Goal: Task Accomplishment & Management: Manage account settings

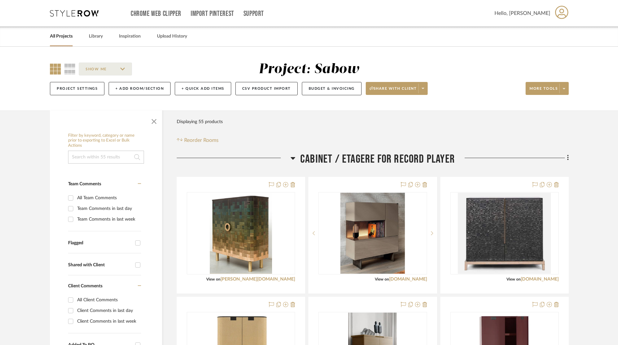
click at [72, 36] on link "All Projects" at bounding box center [61, 36] width 23 height 9
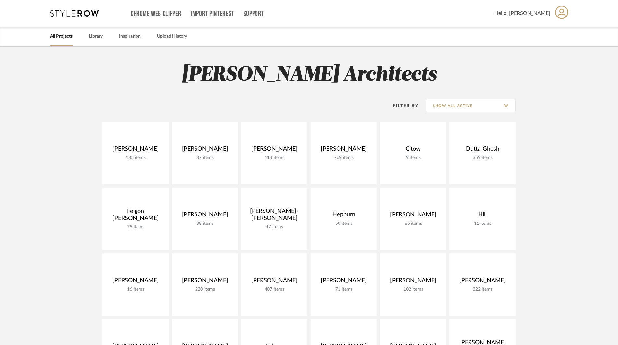
scroll to position [130, 0]
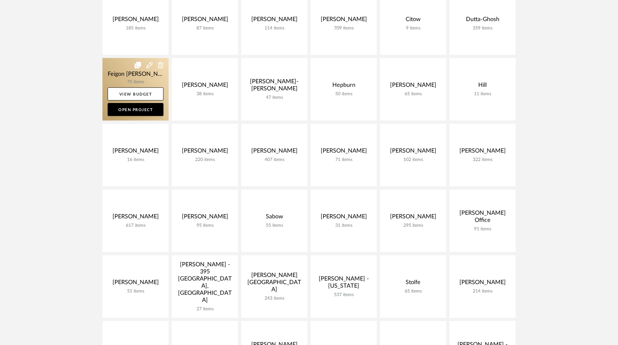
click at [151, 79] on link at bounding box center [135, 89] width 66 height 63
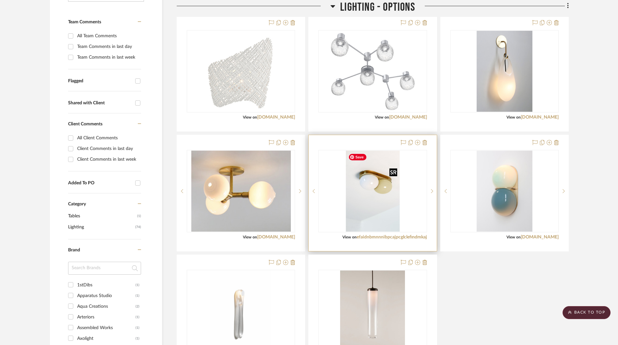
scroll to position [292, 0]
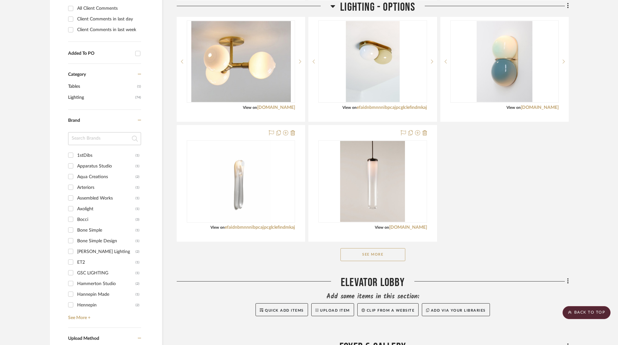
click at [384, 254] on button "See More" at bounding box center [372, 254] width 65 height 13
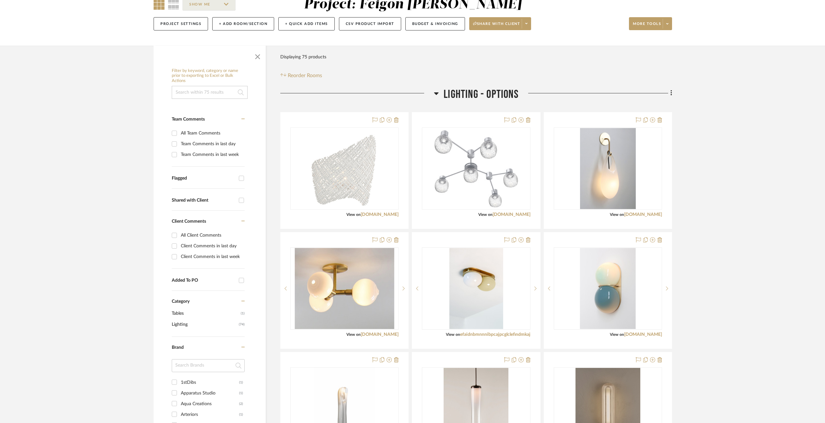
scroll to position [0, 0]
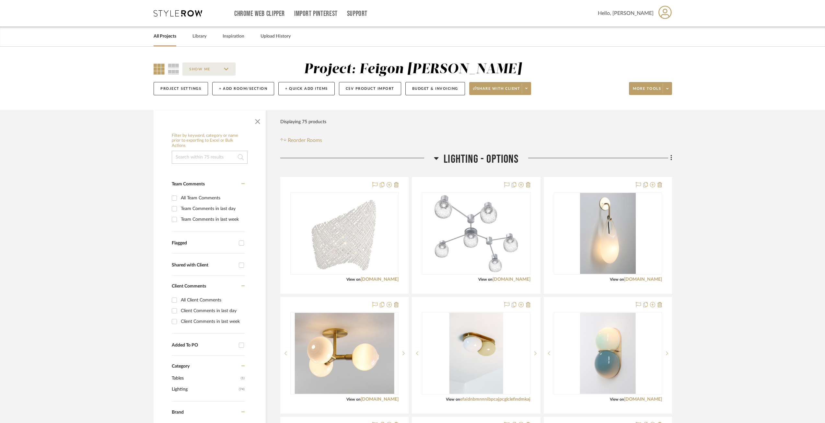
click at [173, 34] on link "All Projects" at bounding box center [165, 36] width 23 height 9
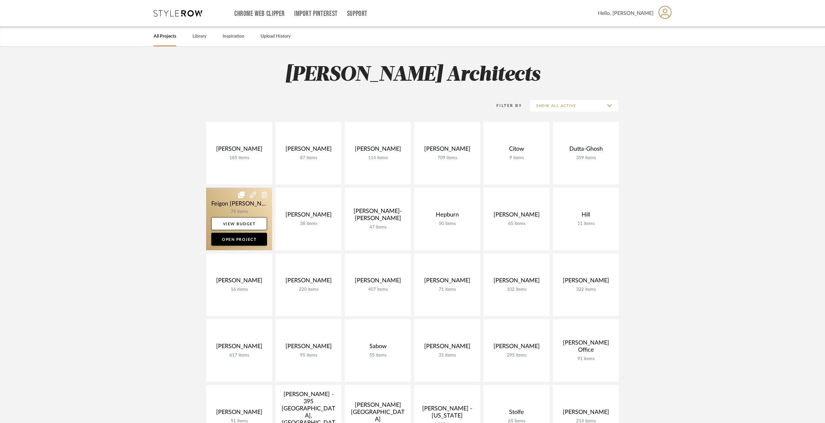
click at [245, 208] on link at bounding box center [239, 219] width 66 height 63
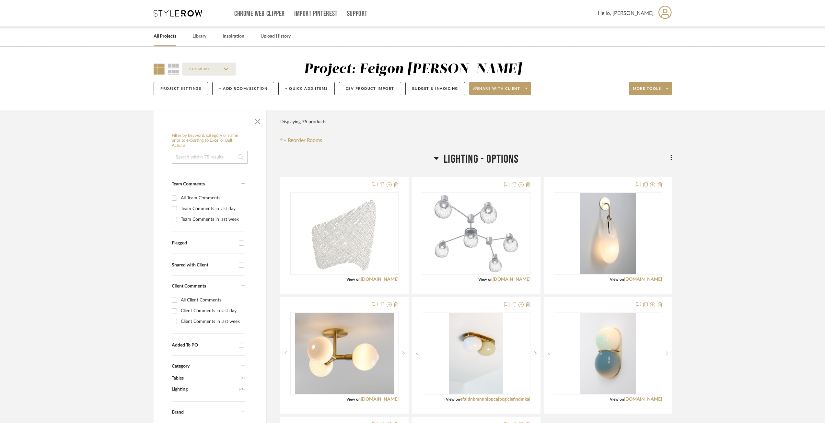
click at [436, 157] on icon at bounding box center [436, 158] width 5 height 3
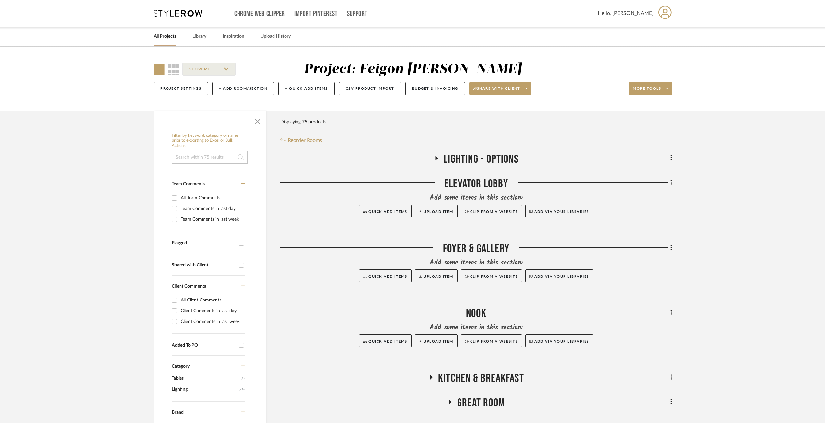
scroll to position [97, 0]
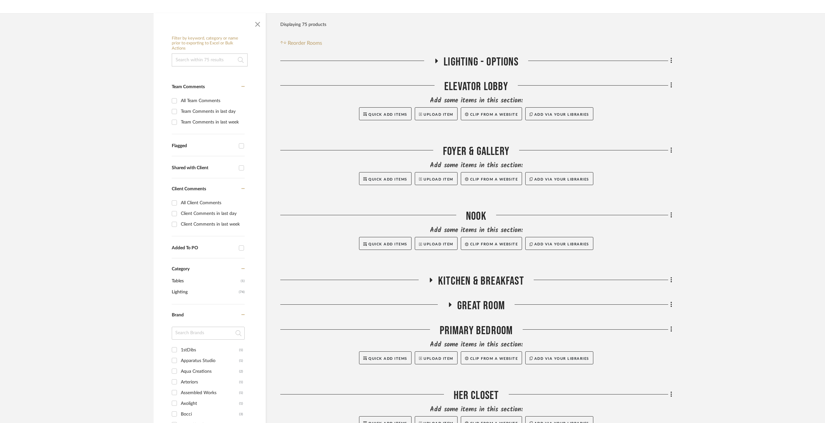
click at [432, 278] on icon at bounding box center [431, 280] width 8 height 5
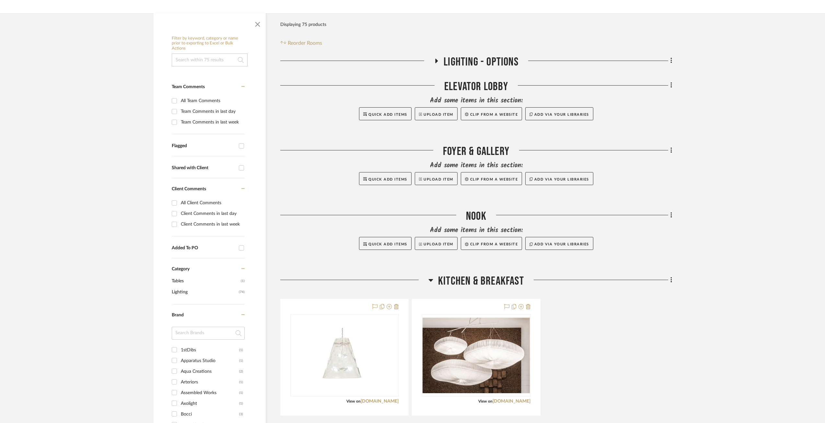
scroll to position [195, 0]
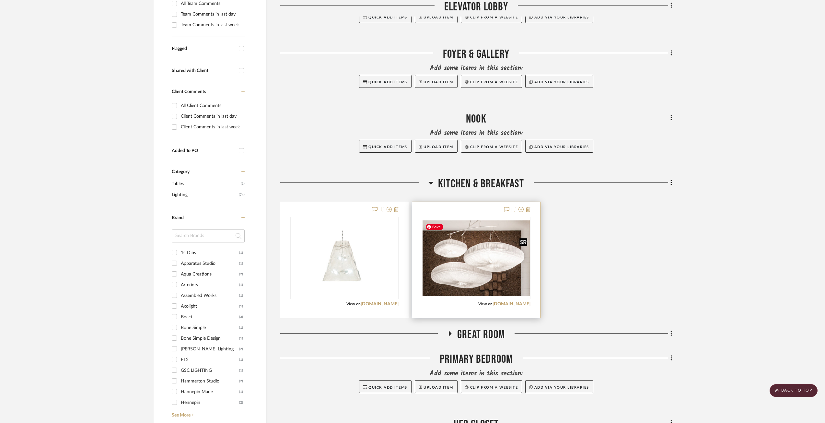
click at [516, 283] on img "0" at bounding box center [476, 257] width 107 height 75
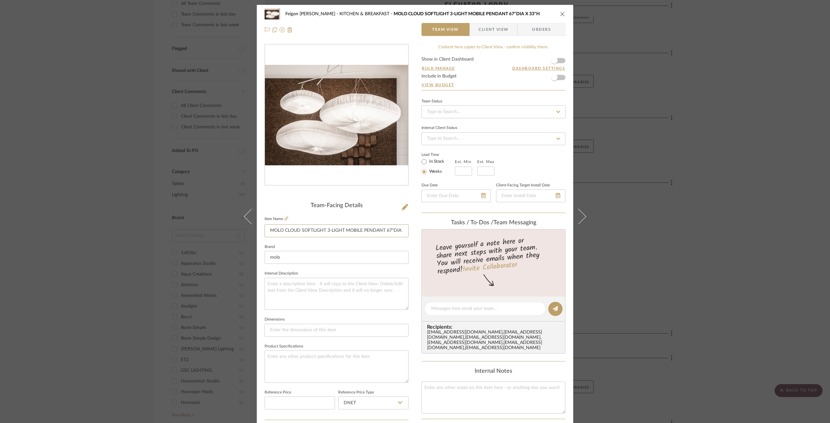
scroll to position [0, 13]
drag, startPoint x: 385, startPoint y: 229, endPoint x: 409, endPoint y: 228, distance: 23.7
click at [409, 228] on div "Feigon Bialer KITCHEN & BREAKFAST MOLO CLOUD SOFTLIGHT 3-LIGHT MOBILE PENDANT 6…" at bounding box center [415, 304] width 316 height 599
click at [391, 231] on input "MOLO CLOUD SOFTLIGHT 3-LIGHT MOBILE PENDANT 67"DIA X 33"H" at bounding box center [337, 230] width 144 height 13
click at [395, 231] on input "MOLO CLOUD SOFTLIGHT 3-LIGHT MOBILE PENDANT 67"DIA X 33"H" at bounding box center [337, 230] width 144 height 13
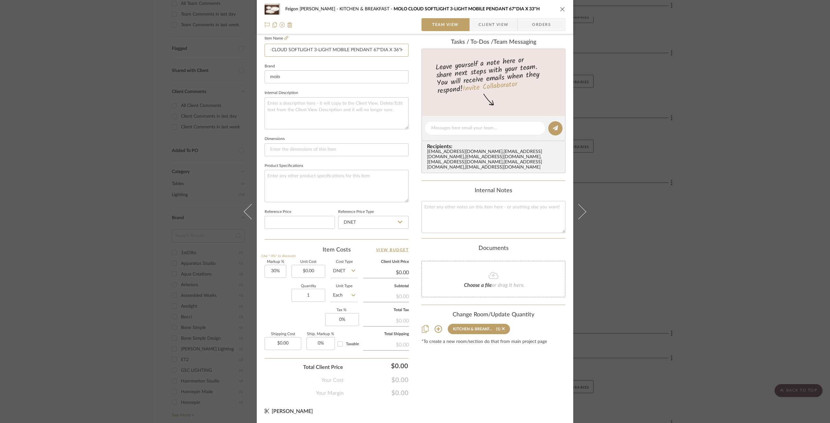
scroll to position [51, 0]
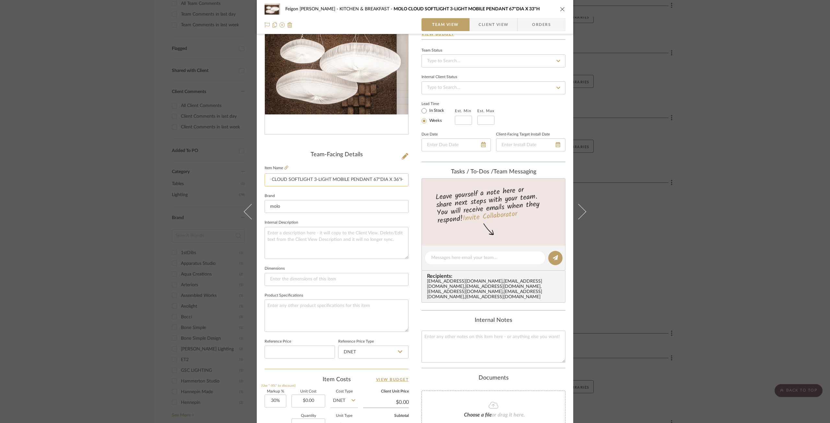
click at [400, 180] on input "MOLO CLOUD SOFTLIGHT 3-LIGHT MOBILE PENDANT 67"DIA X 36"H" at bounding box center [337, 179] width 144 height 13
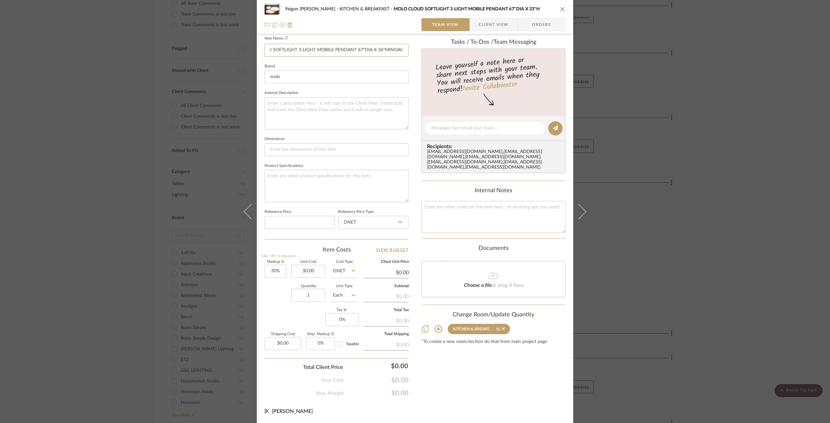
type input "MOLO CLOUD SOFTLIGHT 3-LIGHT MOBILE PENDANT 67"DIA X 36"MINOAH"
click at [558, 6] on div "Feigon Bialer KITCHEN & BREAKFAST MOLO CLOUD SOFTLIGHT 3-LIGHT MOBILE PENDANT 6…" at bounding box center [415, 9] width 301 height 13
click at [560, 9] on icon "close" at bounding box center [562, 8] width 5 height 5
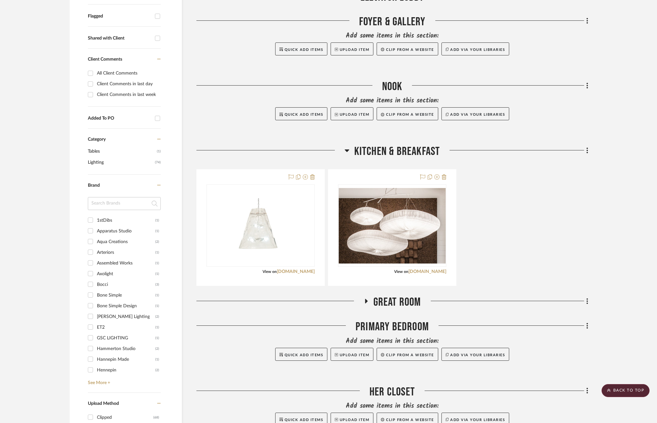
scroll to position [65, 0]
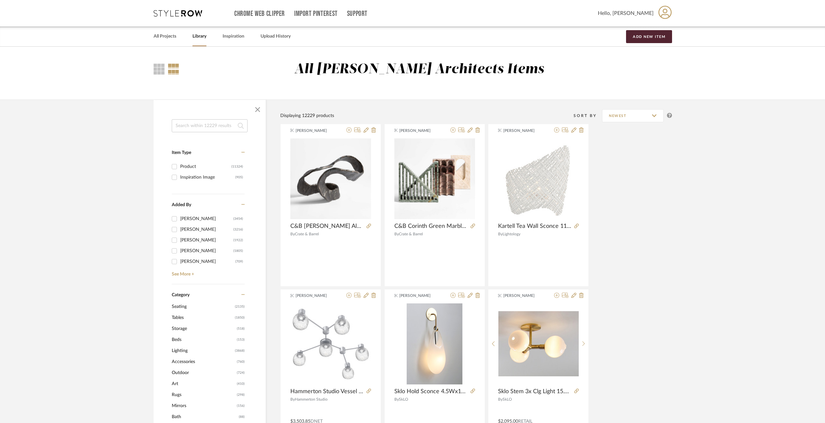
click at [205, 123] on input at bounding box center [210, 125] width 76 height 13
type input "l"
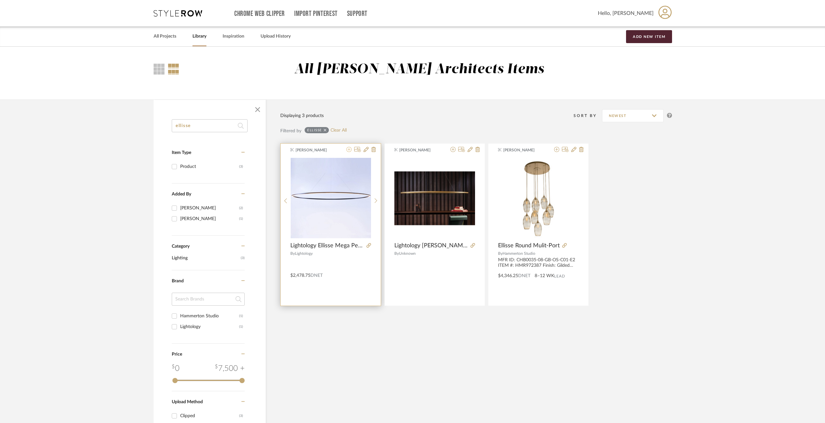
click at [349, 149] on icon at bounding box center [349, 149] width 5 height 5
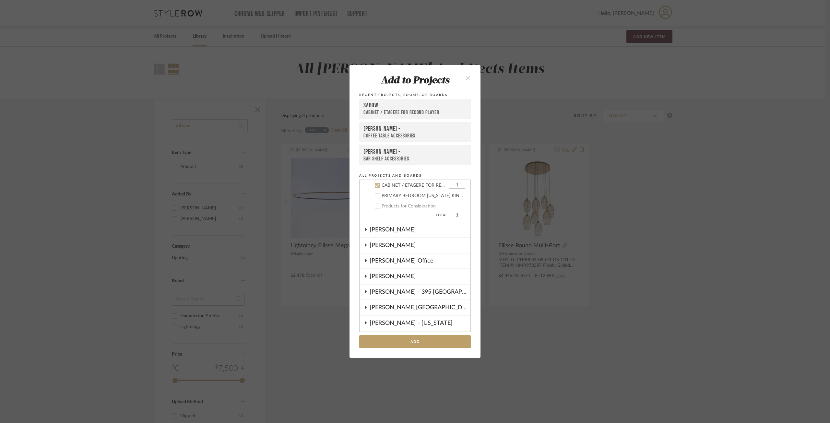
scroll to position [240, 0]
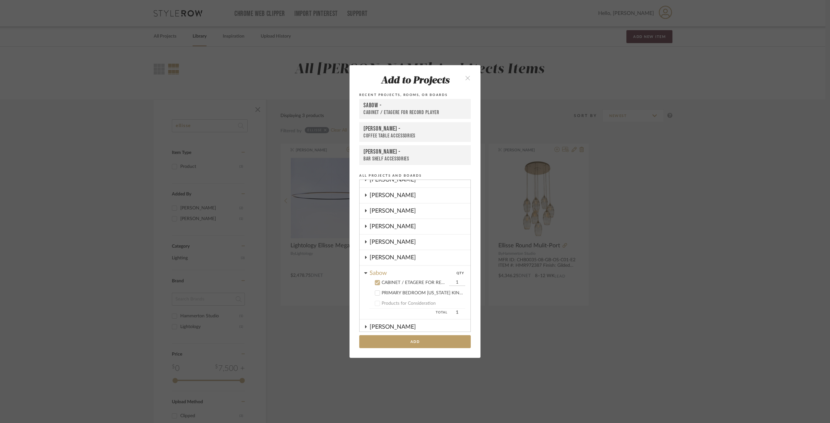
click at [375, 282] on icon at bounding box center [377, 282] width 5 height 5
click at [364, 274] on icon at bounding box center [365, 273] width 3 height 2
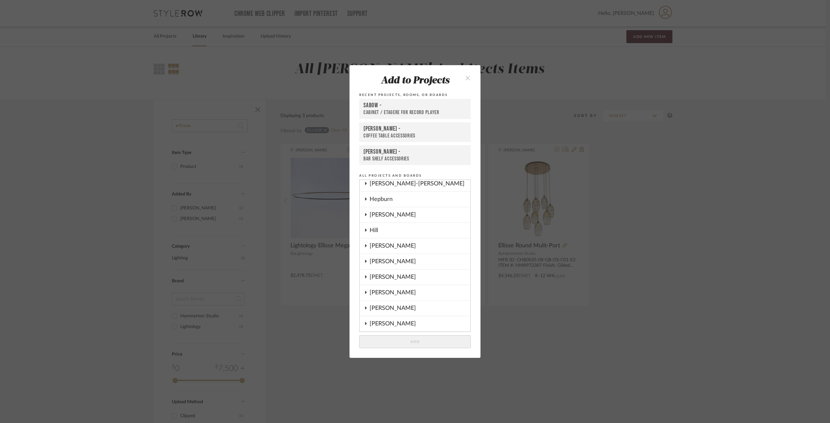
scroll to position [46, 0]
click at [380, 251] on div "Feigon [PERSON_NAME]" at bounding box center [420, 250] width 101 height 15
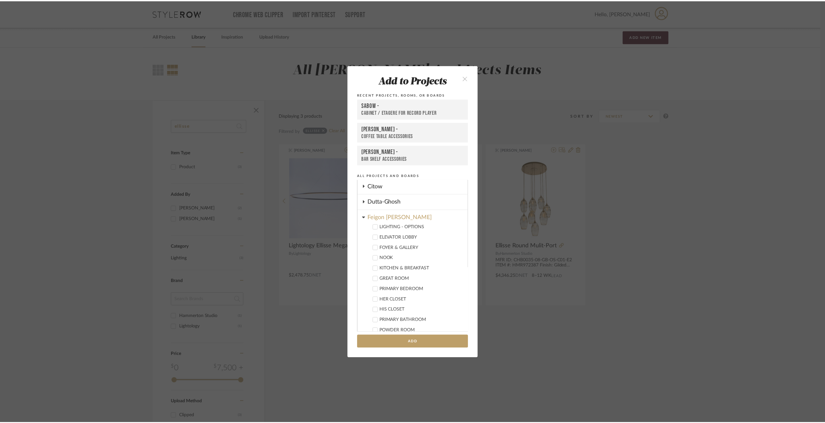
scroll to position [111, 0]
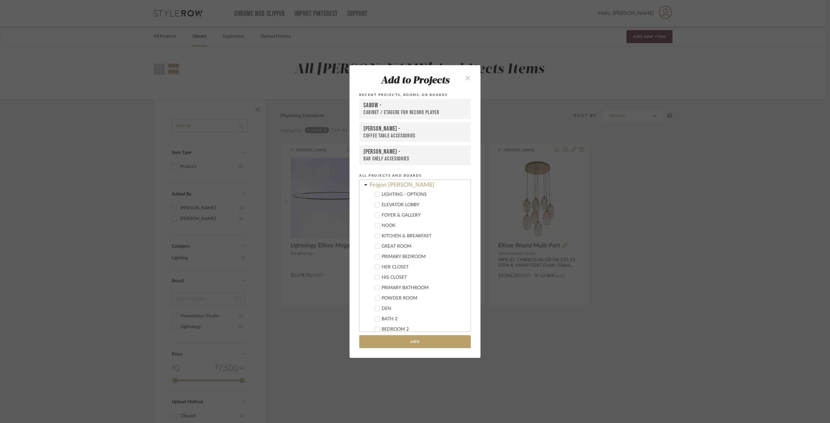
click at [390, 246] on div "GREAT ROOM" at bounding box center [424, 247] width 84 height 6
click at [416, 341] on button "Add" at bounding box center [415, 341] width 112 height 13
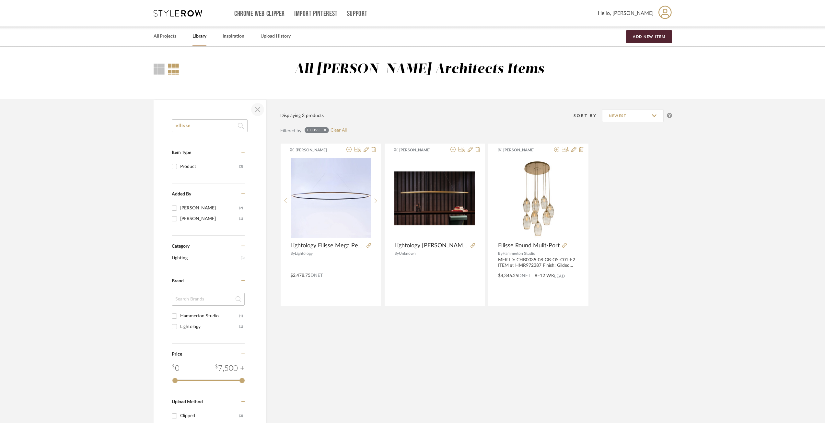
click at [259, 110] on span "button" at bounding box center [258, 110] width 16 height 16
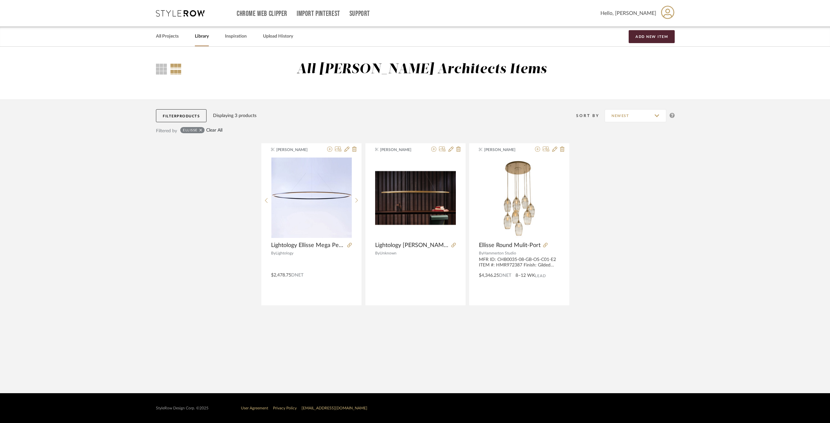
click at [215, 130] on link "Clear All" at bounding box center [214, 131] width 16 height 6
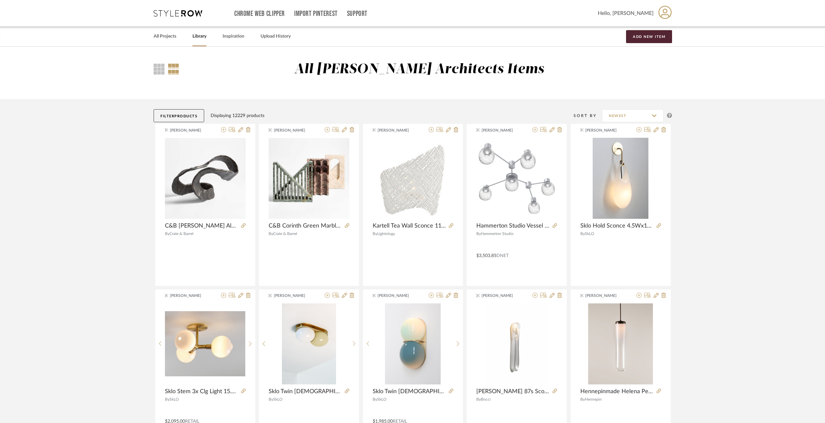
click at [205, 37] on link "Library" at bounding box center [200, 36] width 14 height 9
click at [192, 122] on button "Filter Products" at bounding box center [179, 115] width 51 height 13
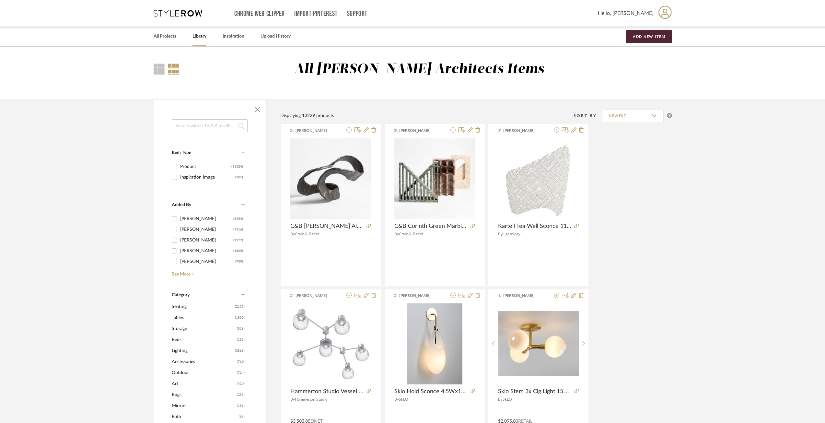
click at [194, 126] on input at bounding box center [210, 125] width 76 height 13
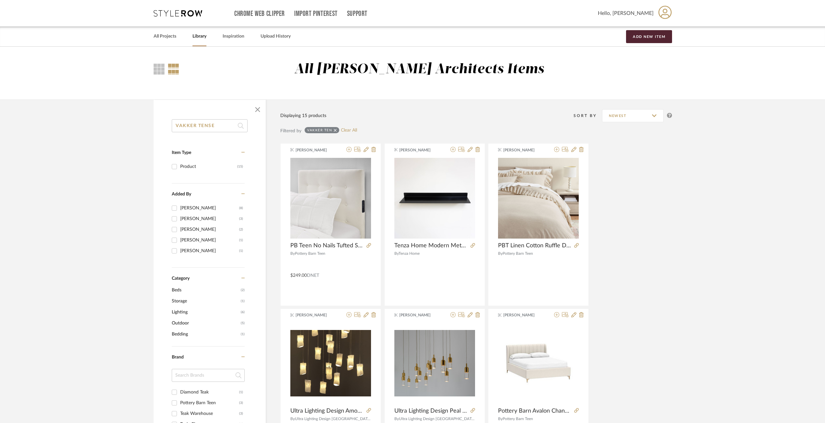
type input "VAKKER TENSE"
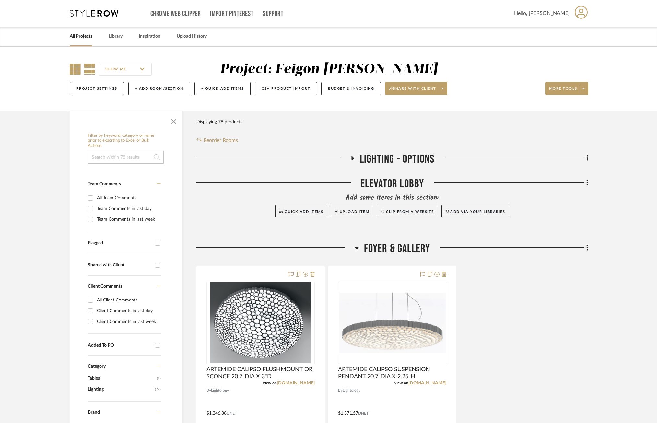
click at [72, 68] on icon at bounding box center [75, 69] width 11 height 11
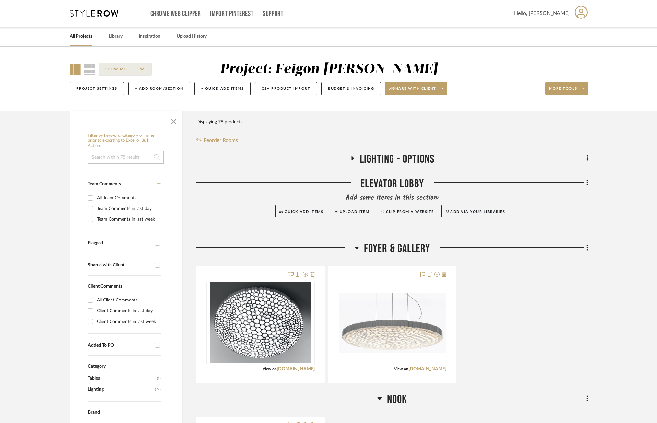
click at [353, 158] on icon at bounding box center [352, 158] width 3 height 5
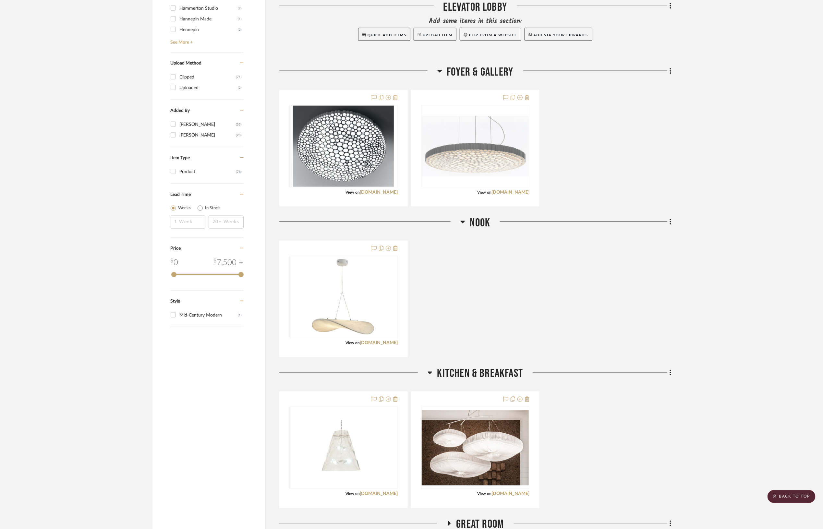
scroll to position [729, 0]
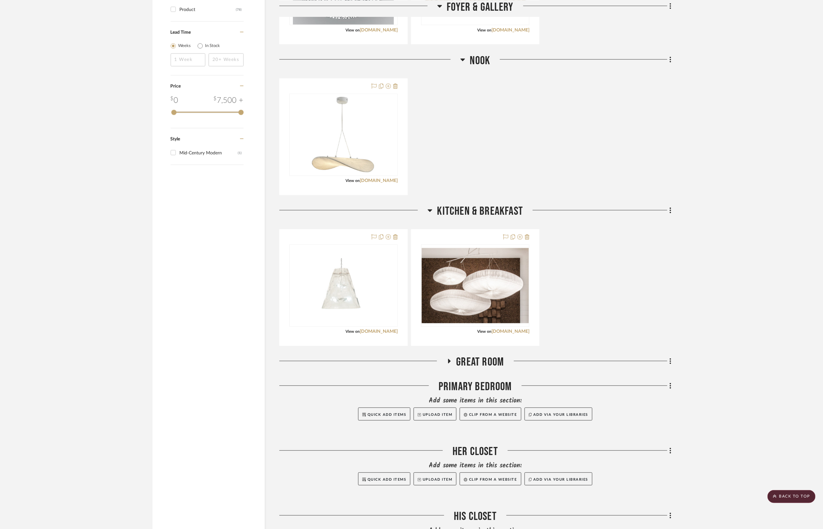
click at [448, 358] on h3 "GREAT ROOM" at bounding box center [474, 362] width 57 height 14
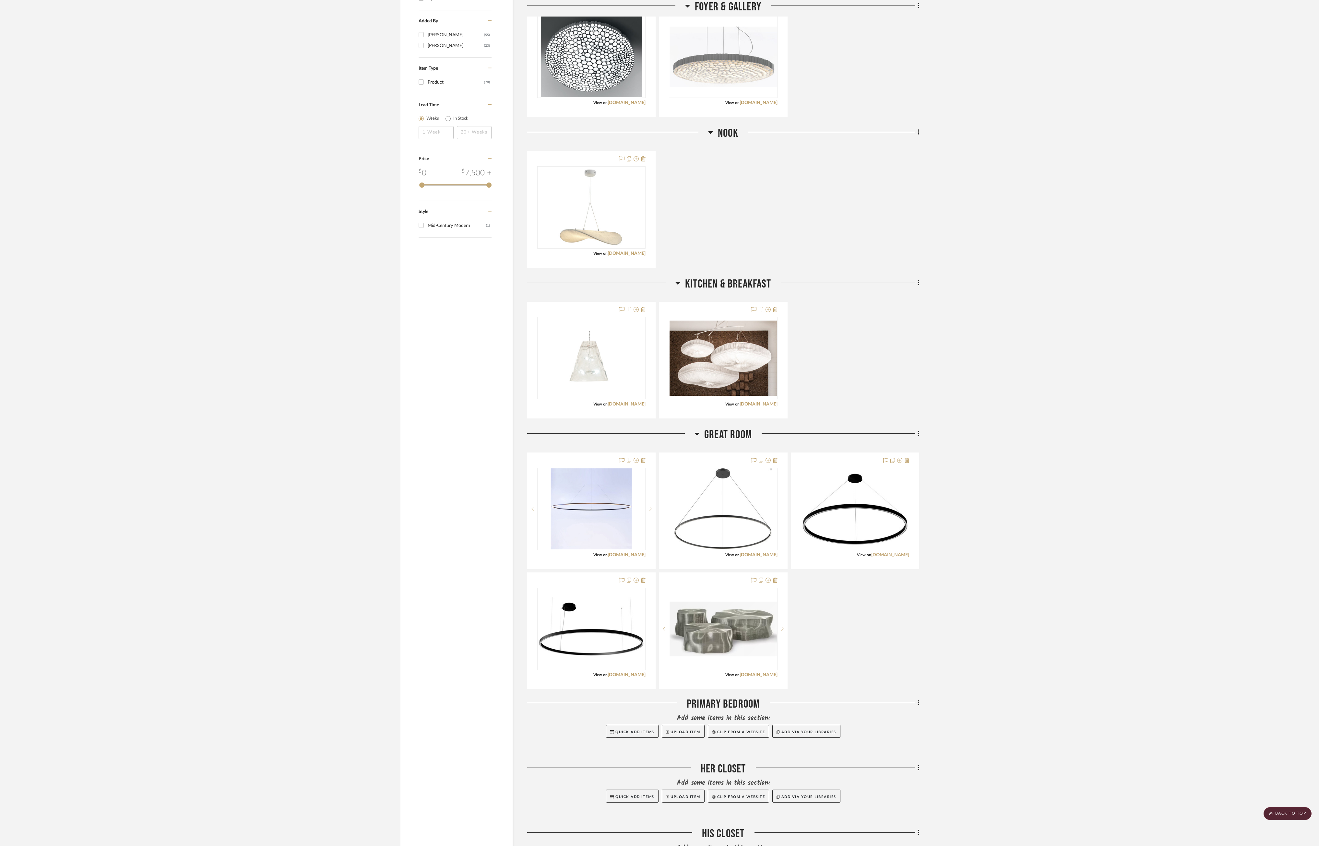
scroll to position [527, 0]
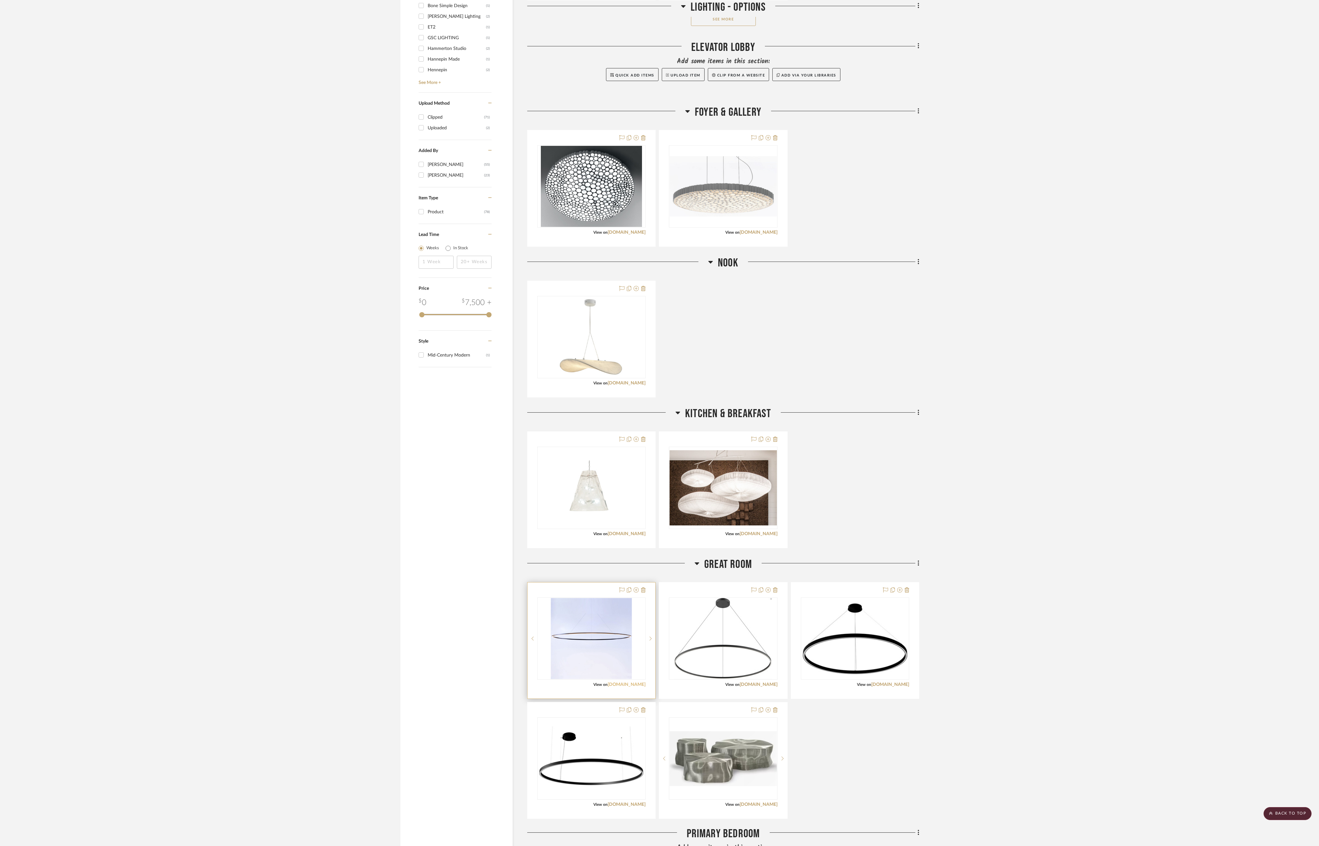
click at [634, 423] on link "lightology.com" at bounding box center [627, 684] width 38 height 5
click at [605, 423] on img "0" at bounding box center [591, 638] width 81 height 81
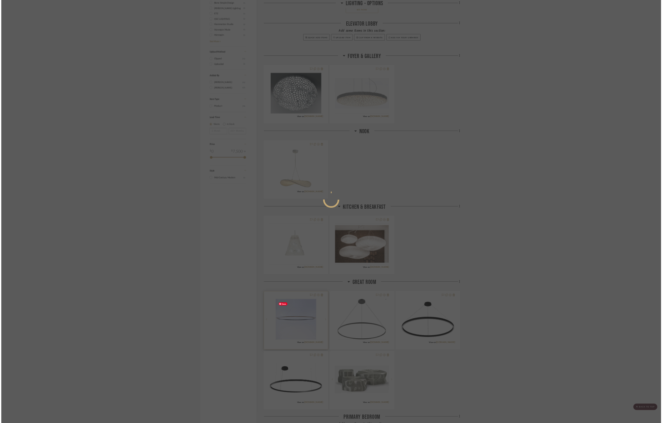
scroll to position [0, 0]
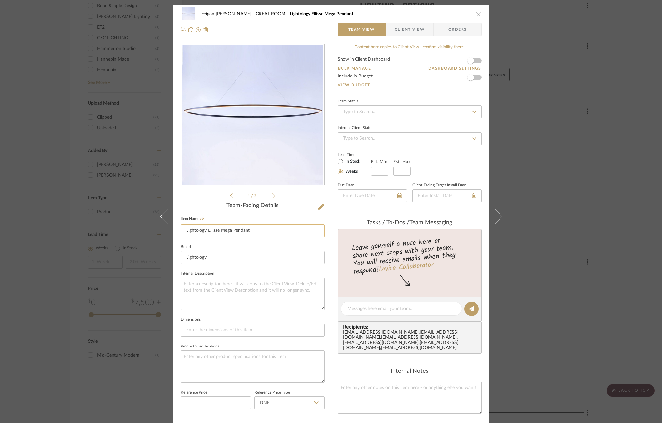
drag, startPoint x: 263, startPoint y: 234, endPoint x: 261, endPoint y: 229, distance: 6.1
click at [263, 234] on input "Lightology Ellisse Mega Pendant" at bounding box center [253, 230] width 144 height 13
drag, startPoint x: 261, startPoint y: 228, endPoint x: 142, endPoint y: 229, distance: 118.7
click at [142, 229] on div "Feigon Bialer GREAT ROOM Lightology Ellisse Mega Pendant Team View Client View …" at bounding box center [331, 211] width 662 height 423
type input "n"
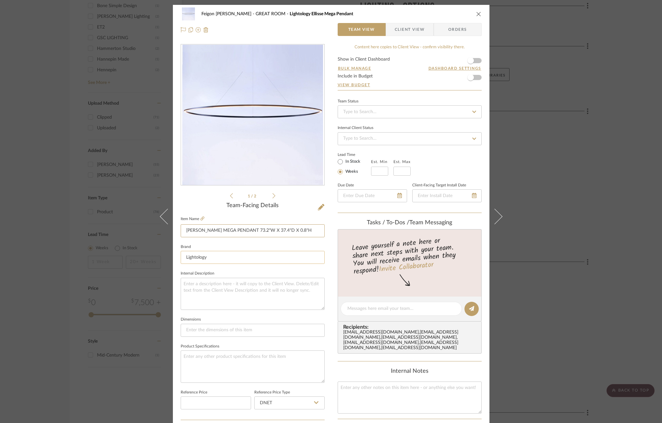
type input "NEMO ELLISSE MEGA PENDANT 73.2"W X 37.4"D X 0.8"H"
click at [224, 257] on input "Lightology" at bounding box center [253, 257] width 144 height 13
type input "$2,620.19"
type input "$3,406.25"
type input "$2,620.19"
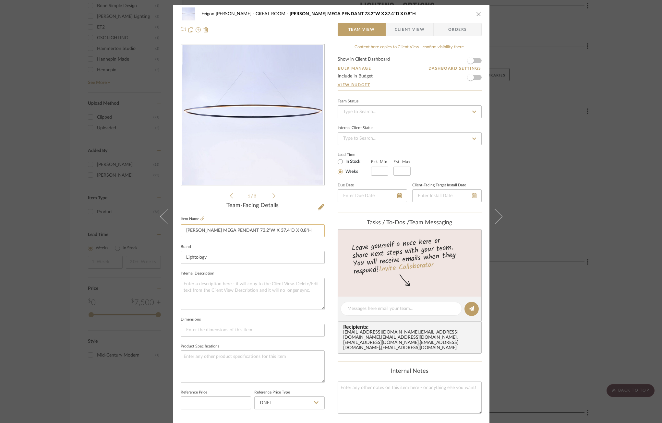
click at [276, 228] on input "NEMO ELLISSE MEGA PENDANT 73.2"W X 37.4"D X 0.8"H" at bounding box center [253, 230] width 144 height 13
click at [252, 228] on input "NEMO ELLISSE MEGA PENDANT 73.2"W X 37.4"D X 0.8"H" at bounding box center [253, 230] width 144 height 13
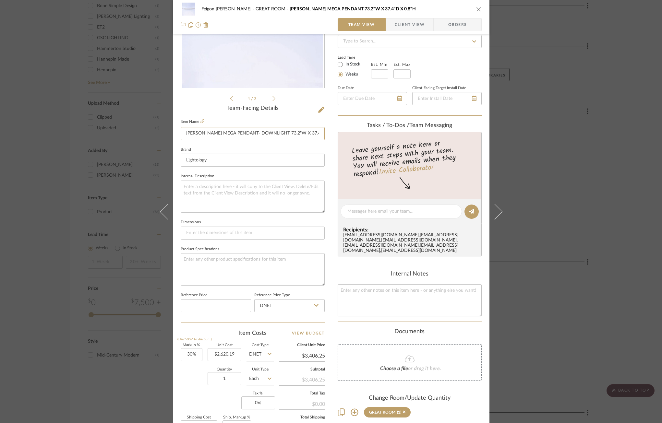
type input "NEMO ELLISSE MEGA PENDANT- DOWNLIGHT 73.2"W X 37.4"D X 0.8"H"
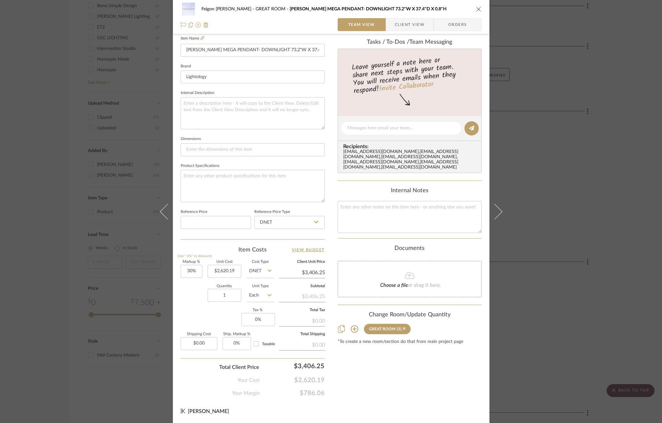
scroll to position [0, 0]
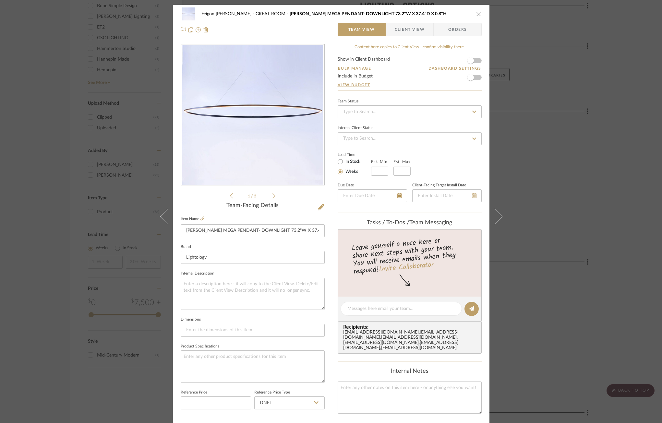
click at [477, 16] on icon "close" at bounding box center [478, 13] width 5 height 5
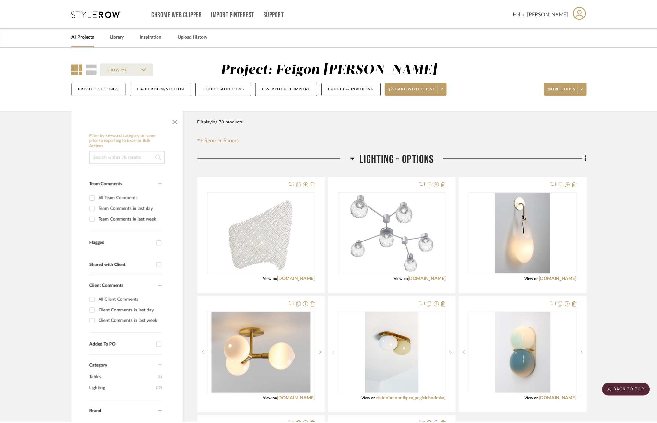
scroll to position [527, 0]
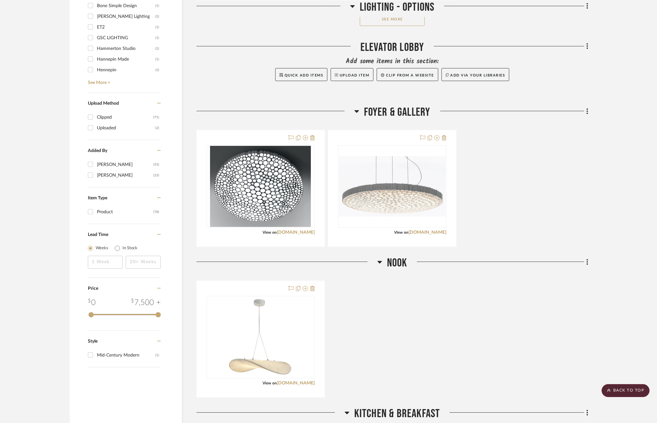
click at [499, 237] on div "ARTEMIDE CALIPSO FLUSHMOUNT OR SCONCE 20.7"DIA X 3"D View on lightology.com By …" at bounding box center [392, 188] width 392 height 117
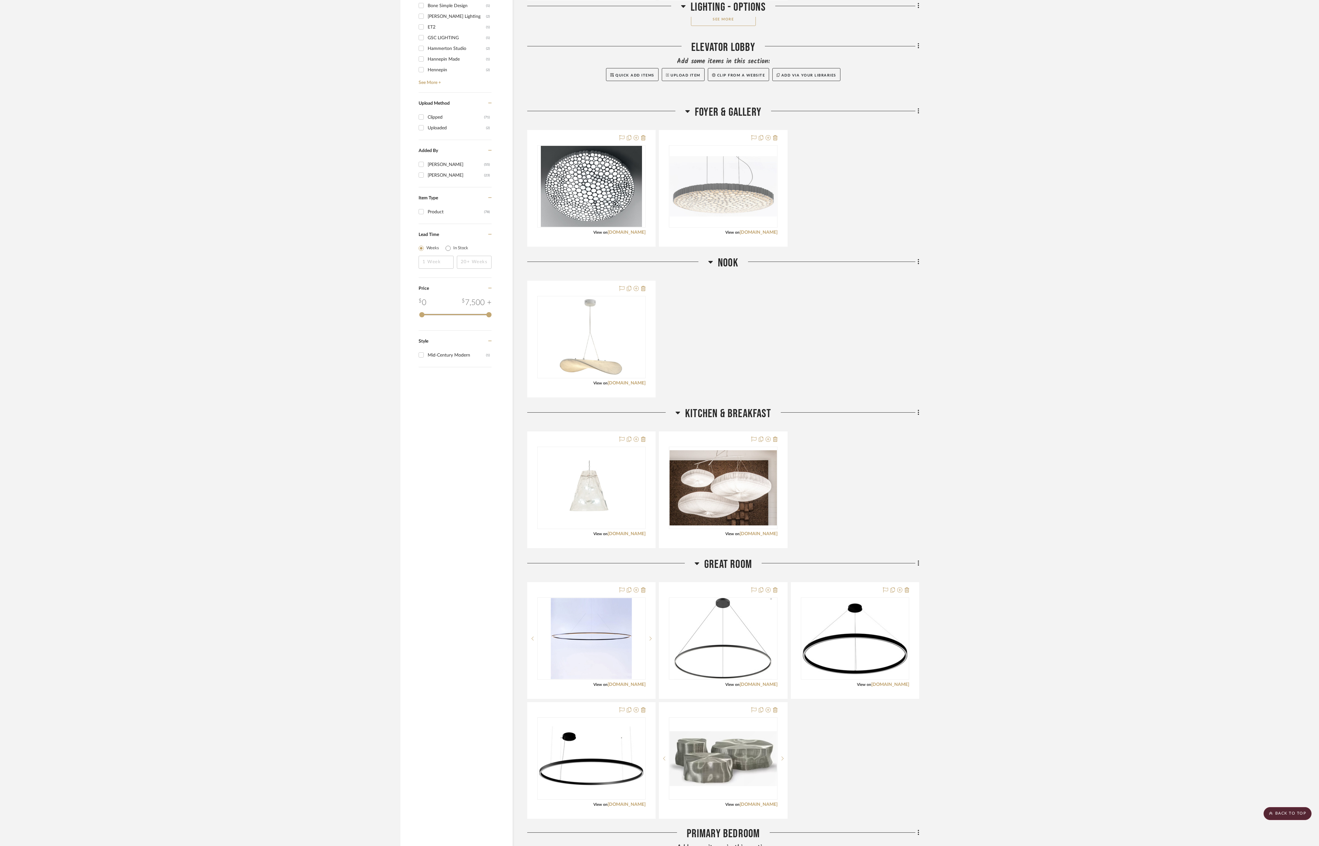
scroll to position [592, 0]
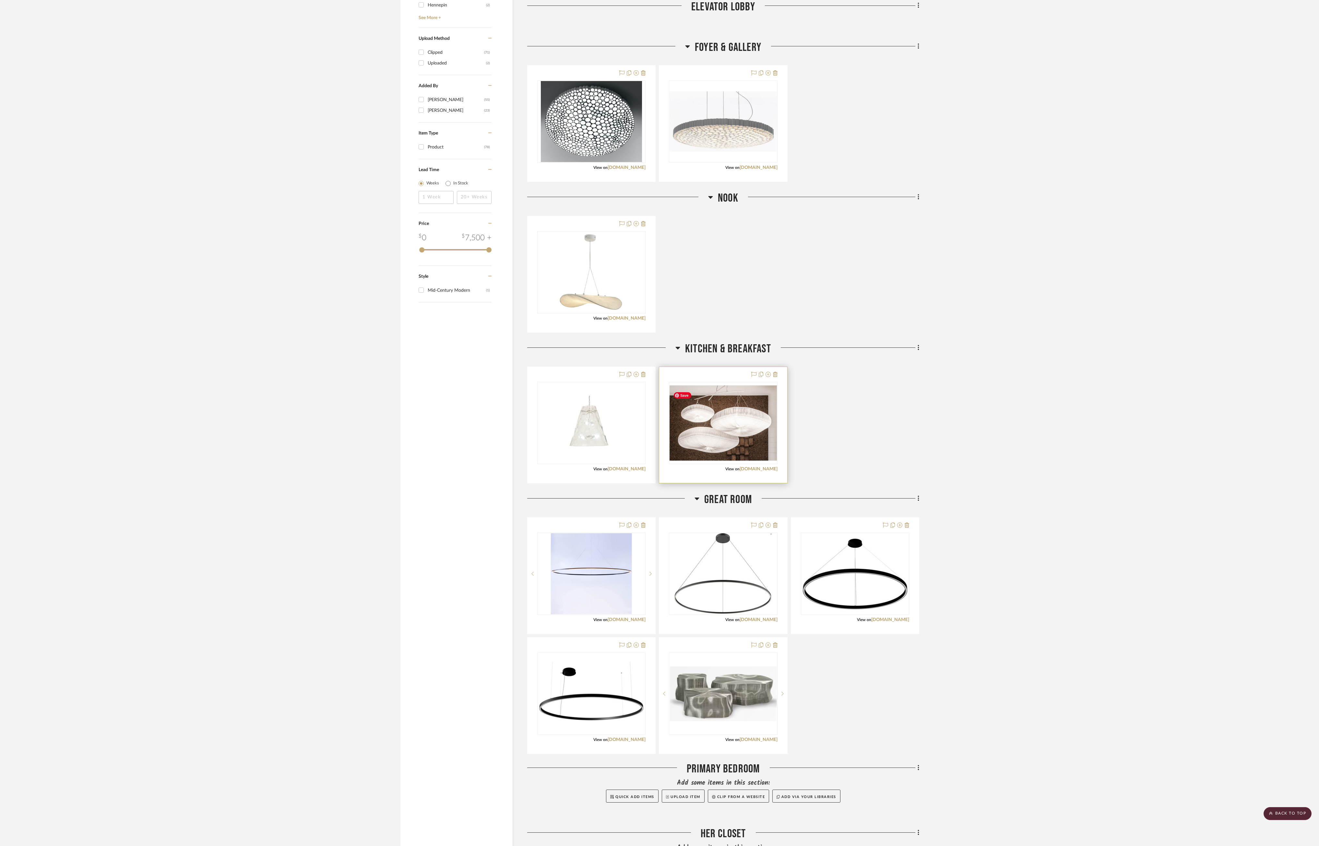
click at [661, 423] on div "0" at bounding box center [723, 423] width 108 height 82
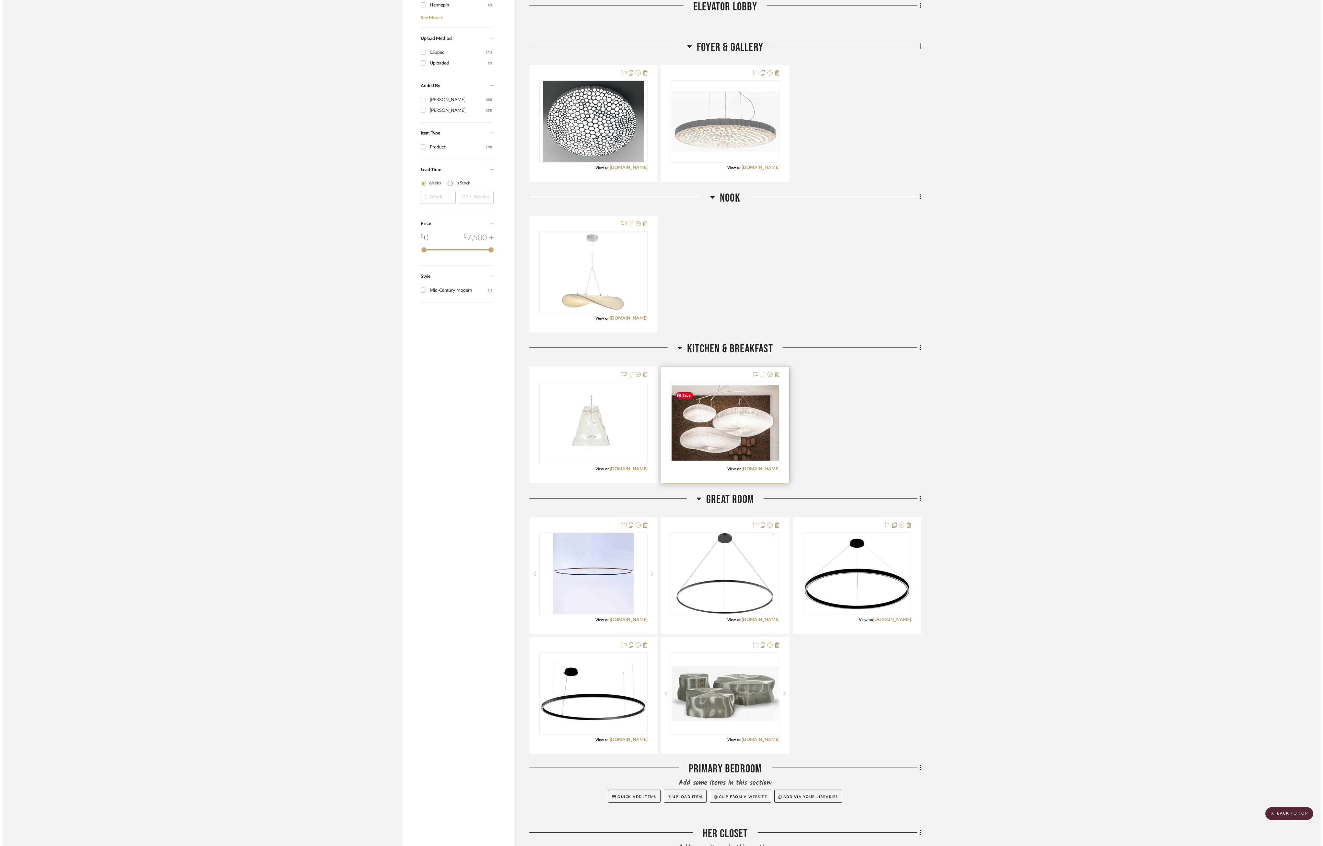
scroll to position [0, 0]
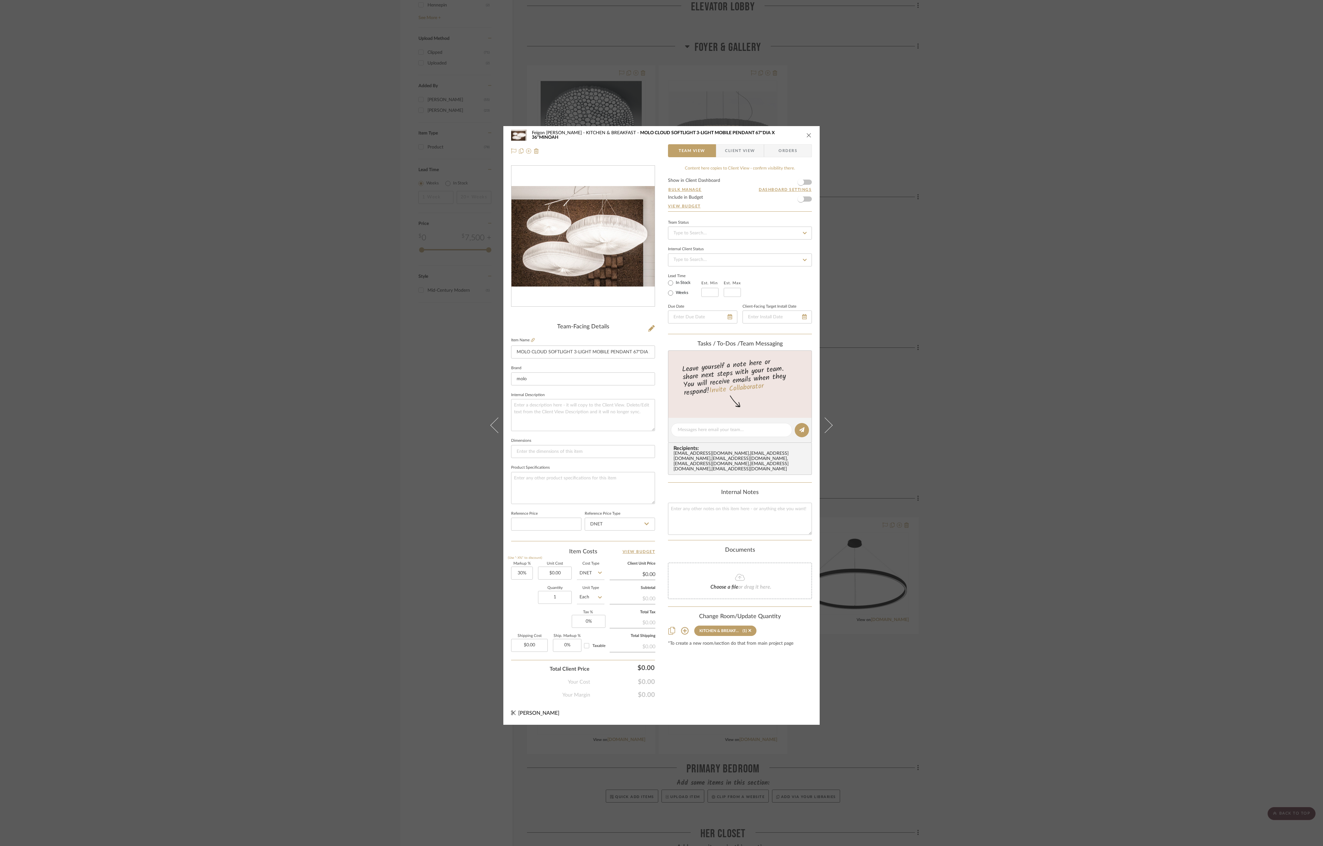
click at [661, 134] on icon "close" at bounding box center [809, 135] width 5 height 5
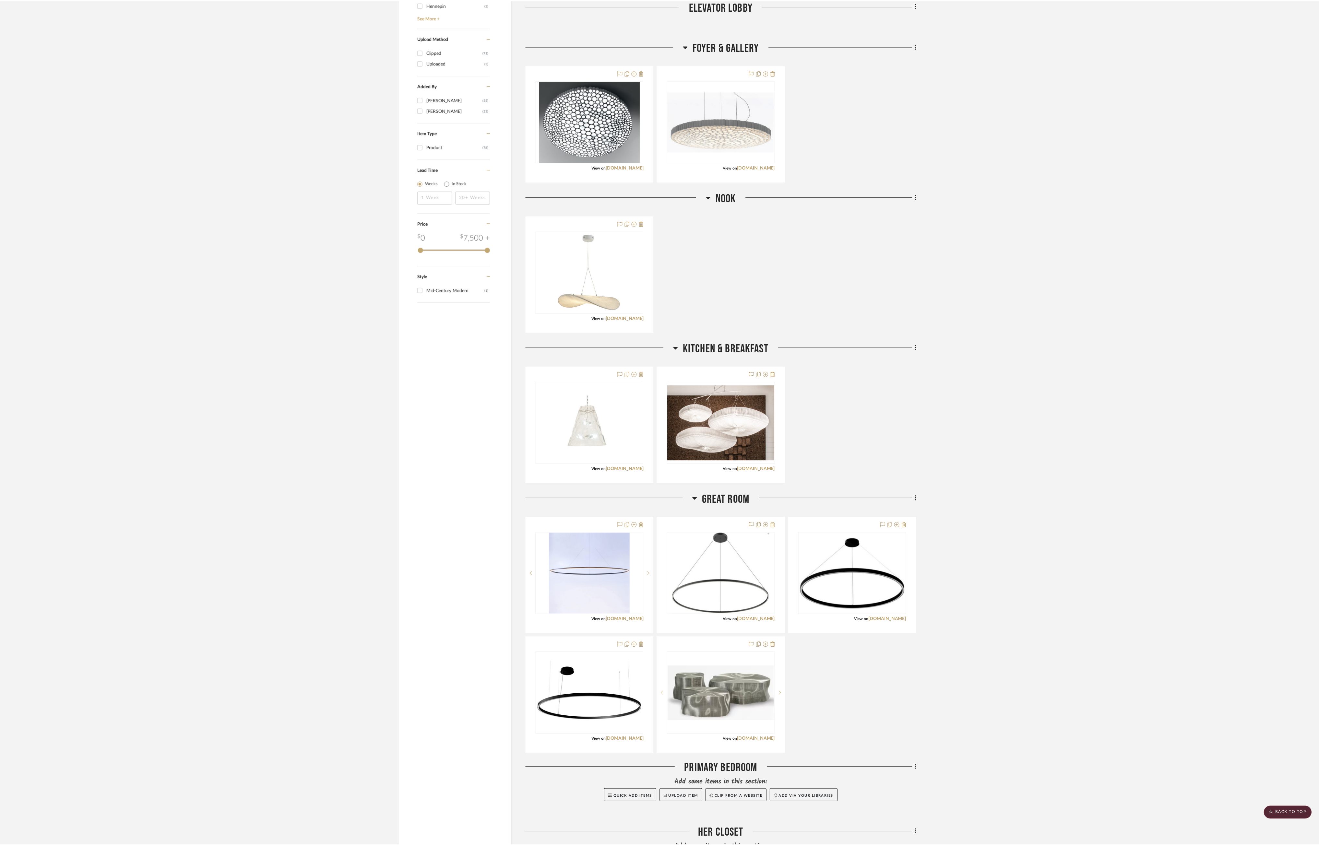
scroll to position [592, 0]
click at [661, 423] on div "0" at bounding box center [723, 423] width 108 height 82
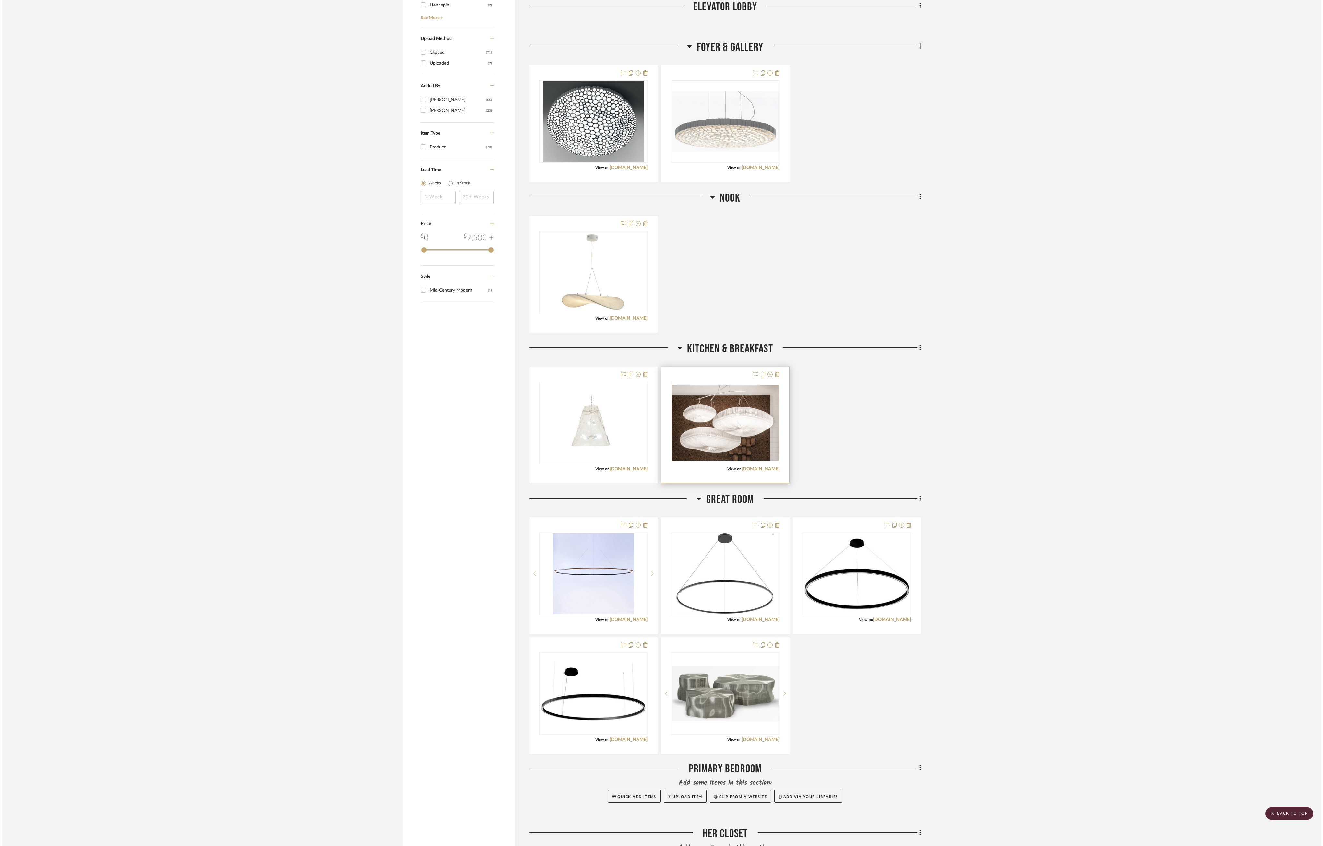
scroll to position [0, 0]
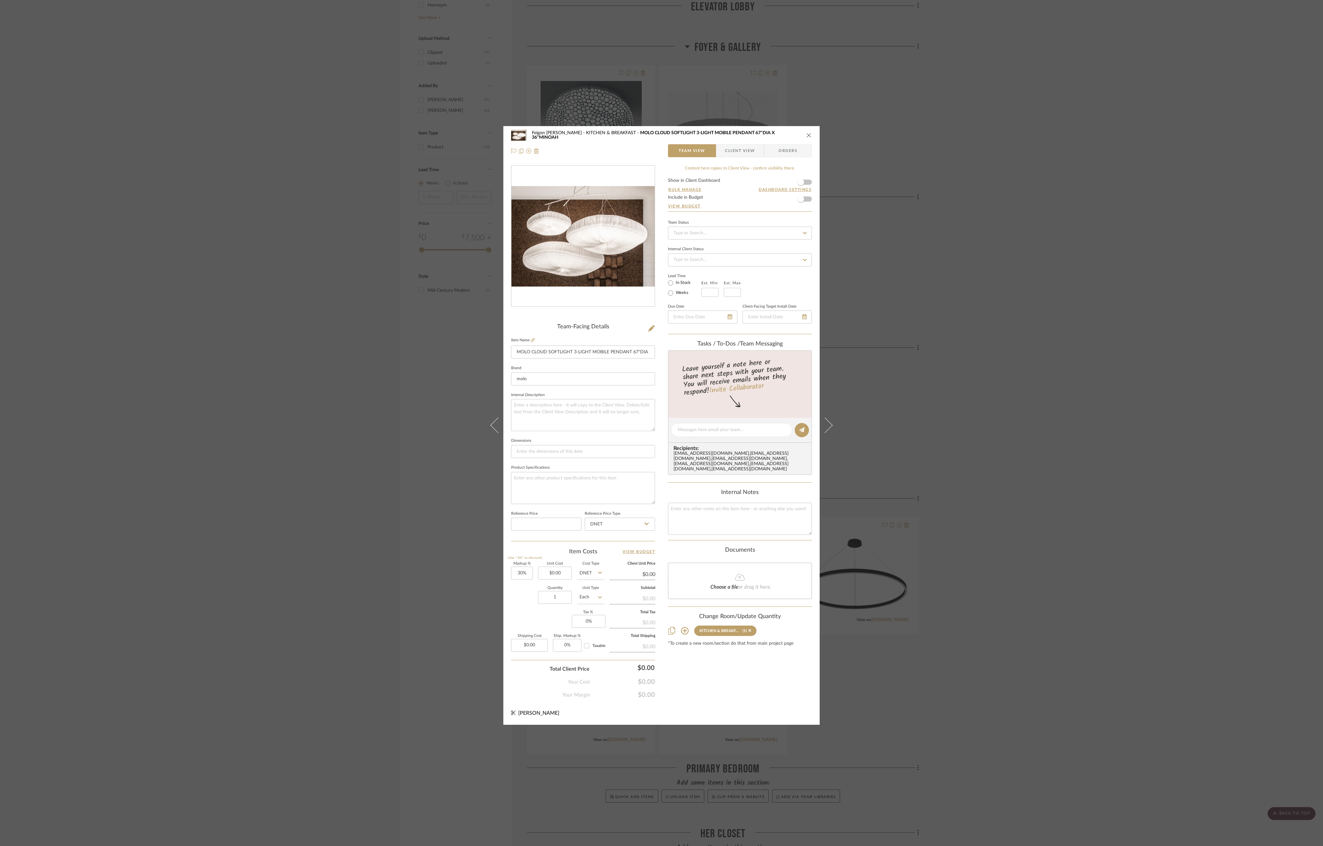
click at [661, 136] on div "Feigon Bialer KITCHEN & BREAKFAST MOLO CLOUD SOFTLIGHT 3-LIGHT MOBILE PENDANT 6…" at bounding box center [662, 143] width 316 height 34
click at [661, 133] on div "Feigon Bialer KITCHEN & BREAKFAST MOLO CLOUD SOFTLIGHT 3-LIGHT MOBILE PENDANT 6…" at bounding box center [662, 143] width 316 height 34
click at [661, 134] on div "Feigon Bialer KITCHEN & BREAKFAST MOLO CLOUD SOFTLIGHT 3-LIGHT MOBILE PENDANT 6…" at bounding box center [662, 143] width 316 height 34
click at [661, 135] on icon "close" at bounding box center [809, 135] width 5 height 5
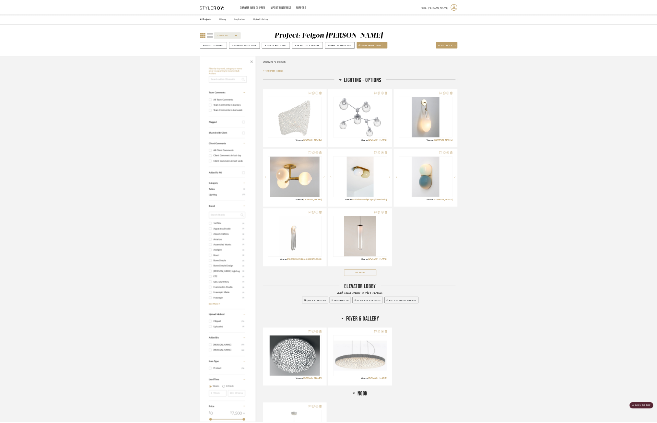
scroll to position [592, 0]
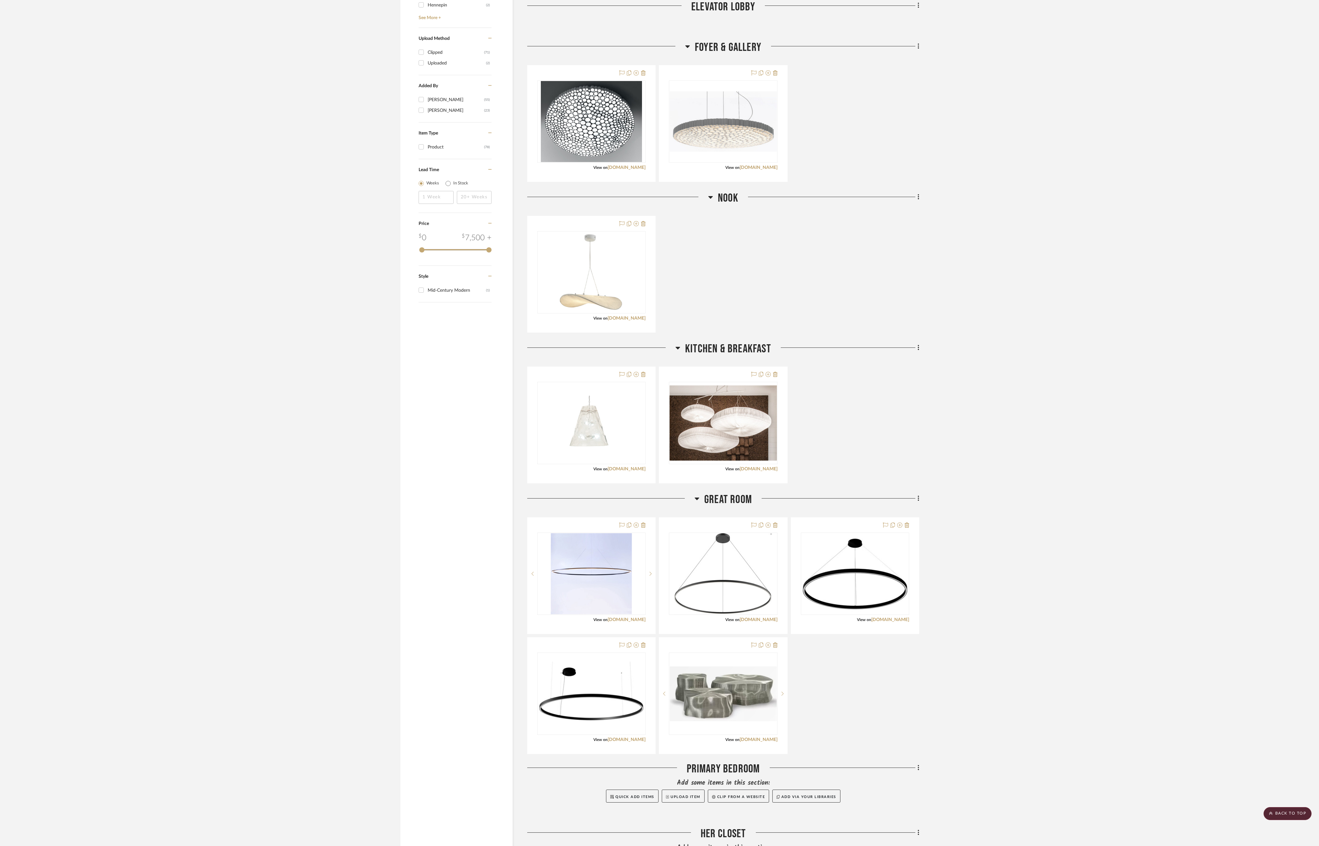
click at [661, 227] on project-details-page "SHOW ME Project: Feigon Bialer Project Settings + Add Room/Section + Quick Add …" at bounding box center [659, 615] width 1319 height 2321
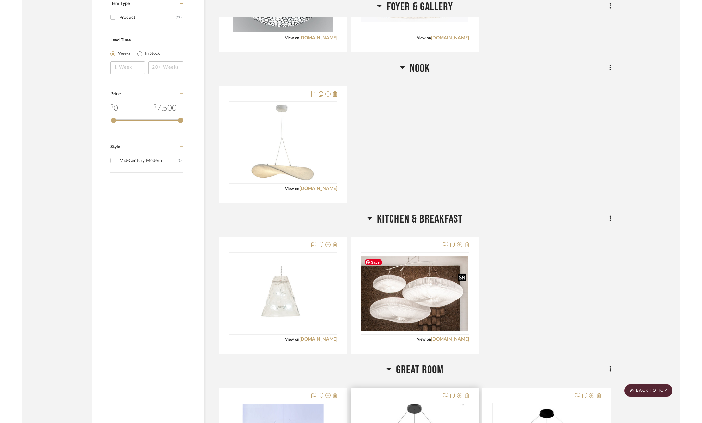
scroll to position [884, 0]
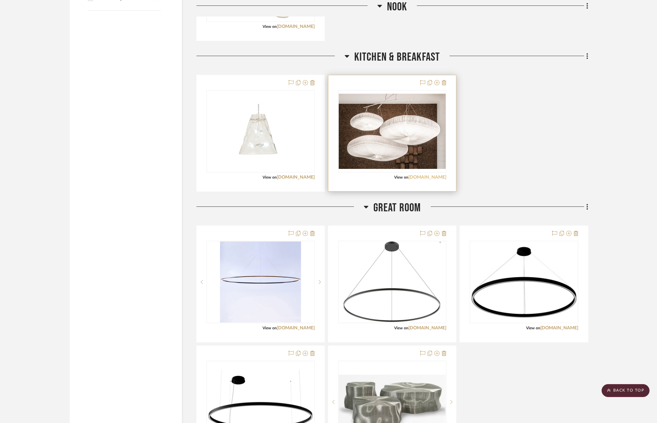
click at [432, 178] on link "molodesign.com" at bounding box center [428, 177] width 38 height 5
